Goal: Task Accomplishment & Management: Manage account settings

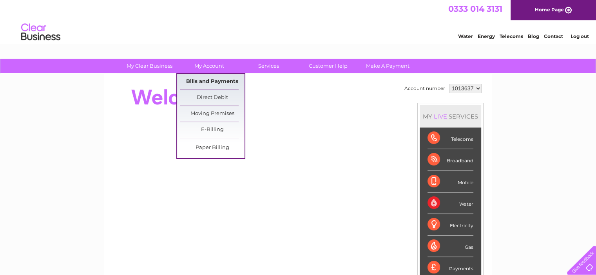
click at [210, 76] on link "Bills and Payments" at bounding box center [212, 82] width 65 height 16
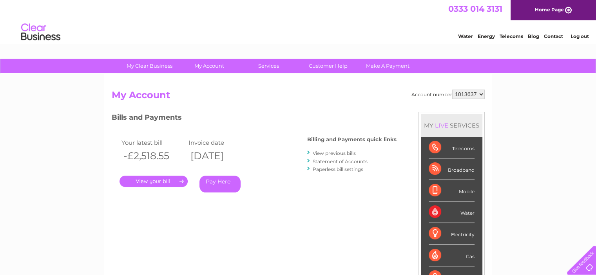
click at [154, 180] on link "." at bounding box center [153, 181] width 68 height 11
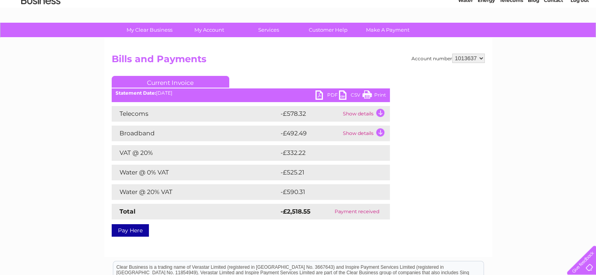
scroll to position [78, 0]
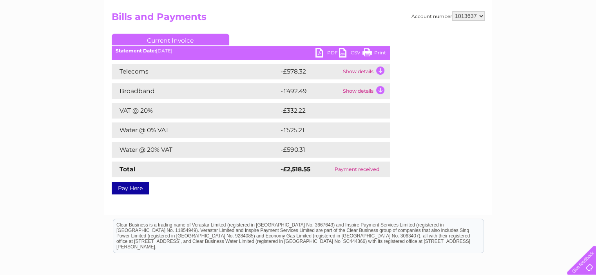
click at [322, 54] on link "PDF" at bounding box center [327, 53] width 24 height 11
